Goal: Navigation & Orientation: Find specific page/section

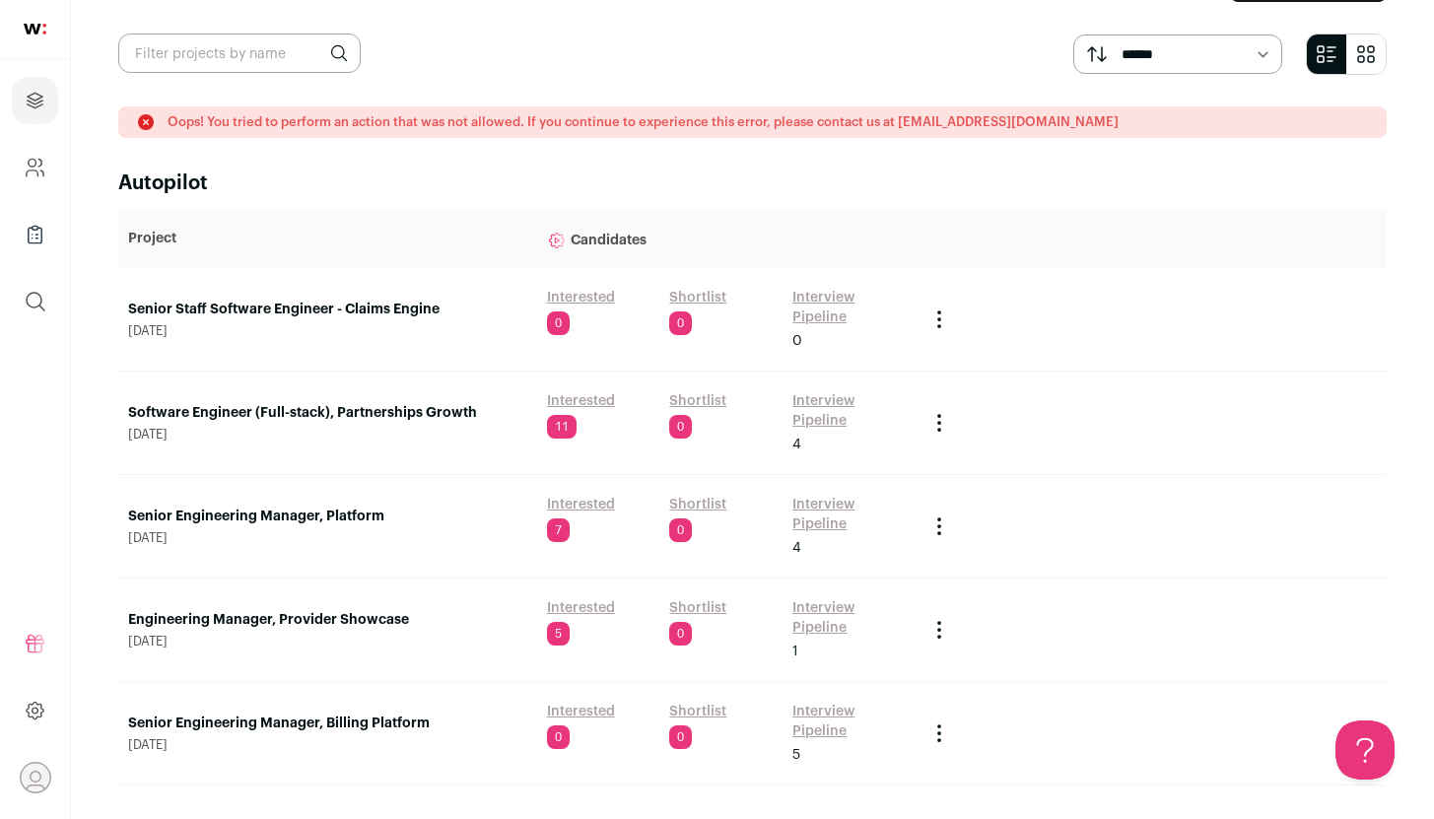
scroll to position [54, 0]
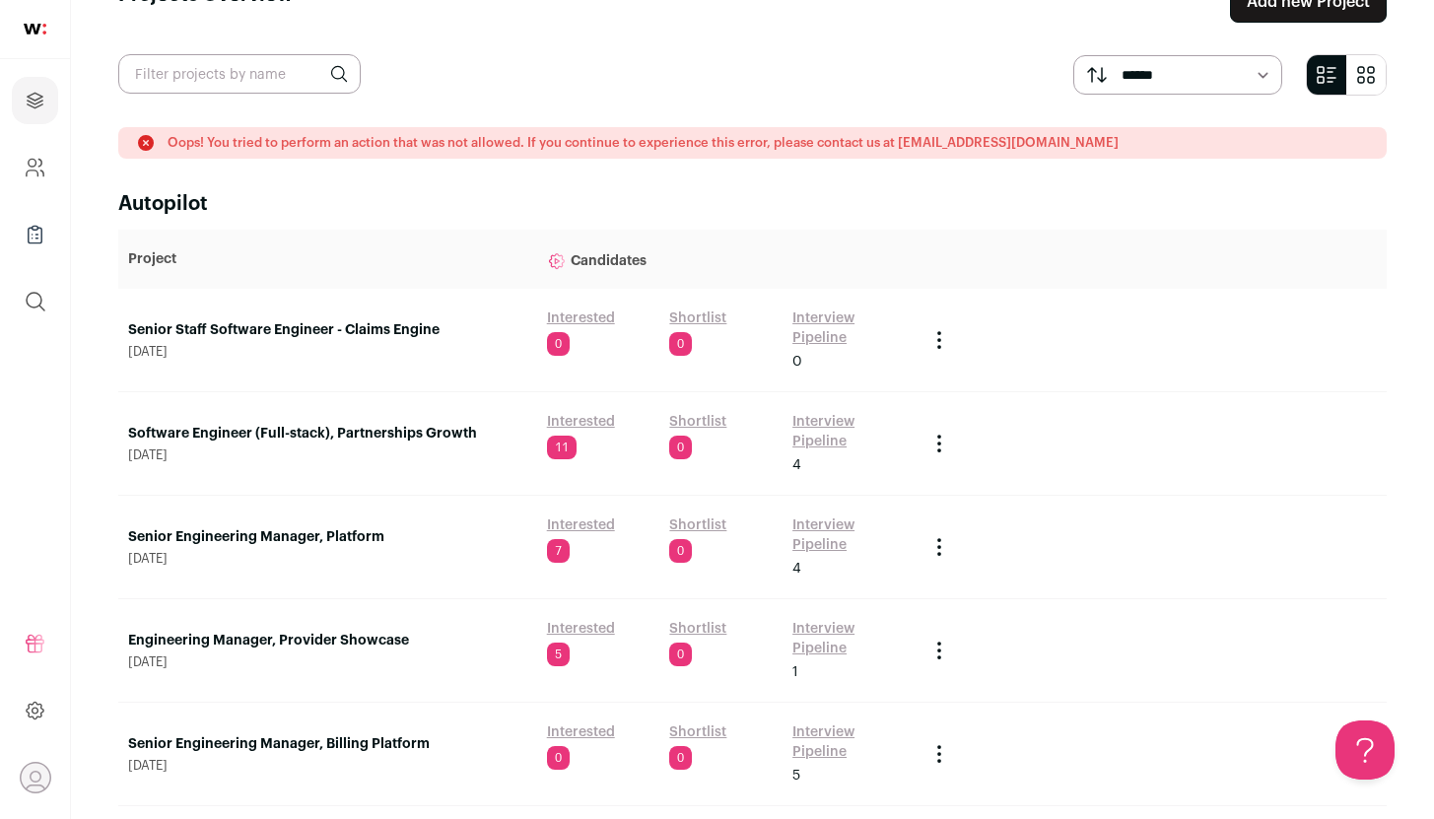
click at [240, 332] on link "Senior Staff Software Engineer - Claims Engine" at bounding box center [327, 330] width 399 height 20
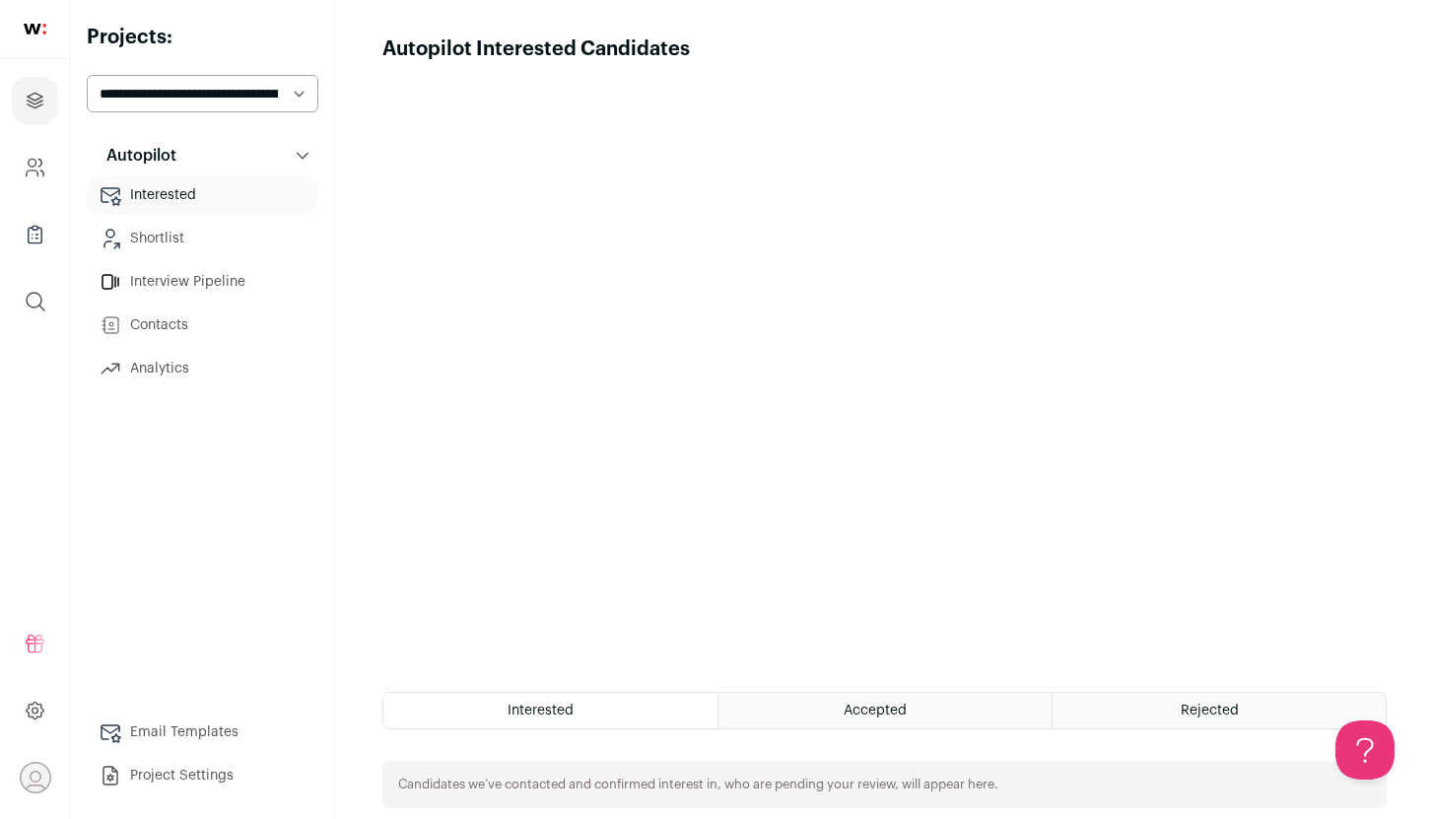
click at [159, 235] on link "Shortlist" at bounding box center [203, 238] width 232 height 39
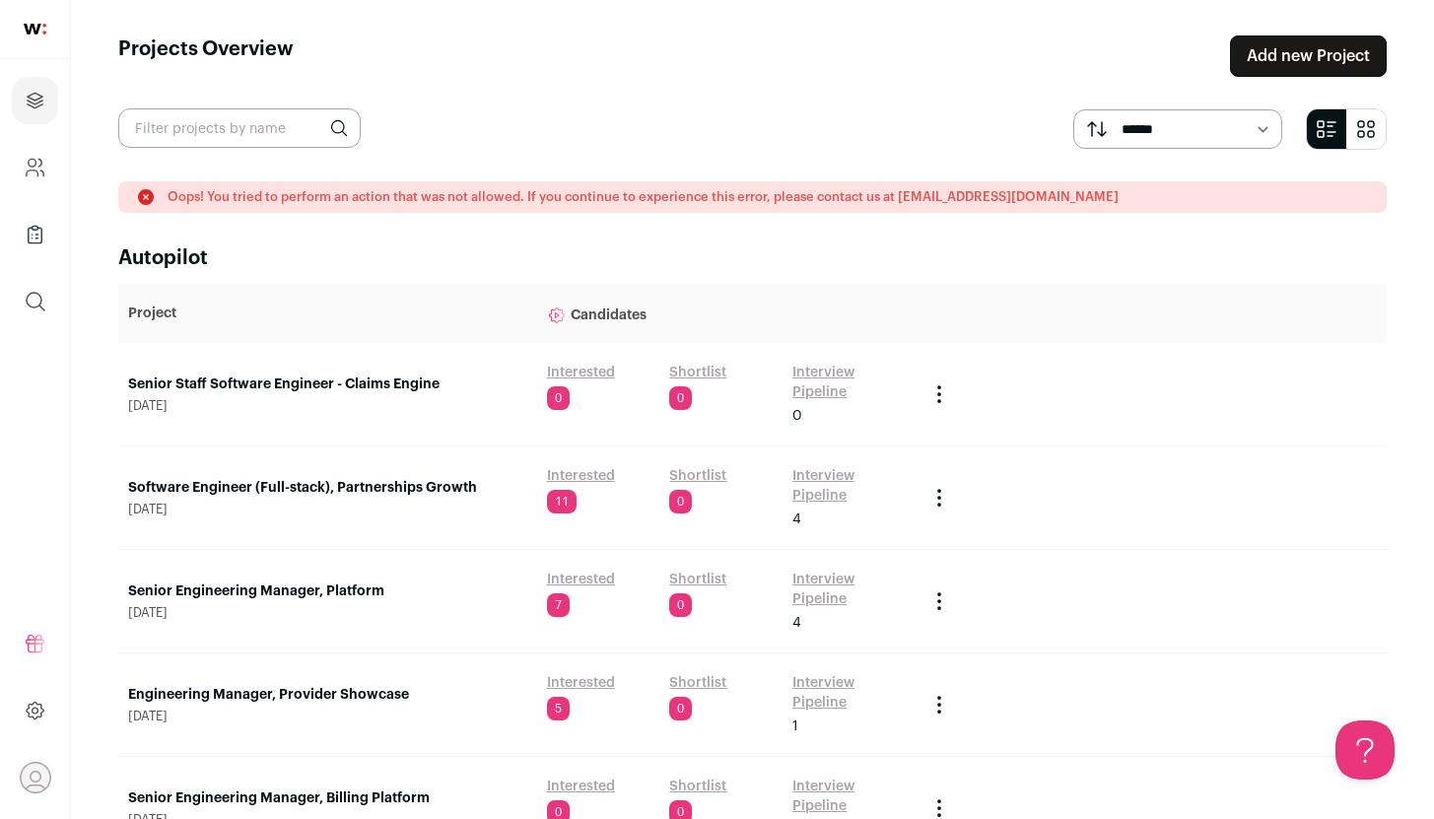
click at [829, 202] on p "Oops! You tried to perform an action that was not allowed. If you continue to e…" at bounding box center [643, 197] width 951 height 16
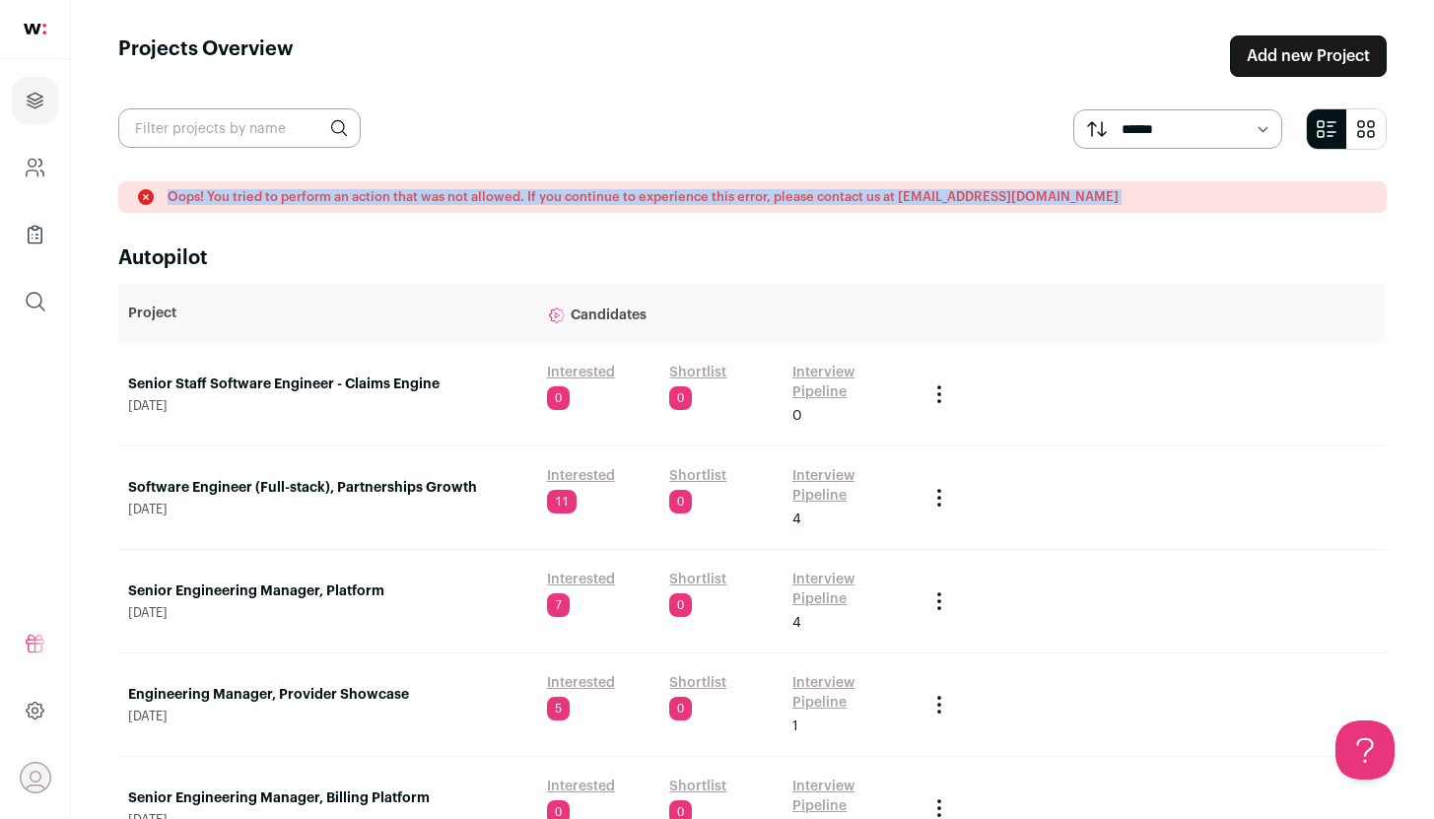
click at [829, 202] on p "Oops! You tried to perform an action that was not allowed. If you continue to e…" at bounding box center [643, 197] width 951 height 16
